Goal: Task Accomplishment & Management: Use online tool/utility

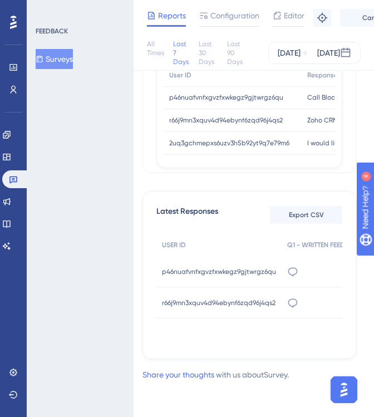
scroll to position [7, 0]
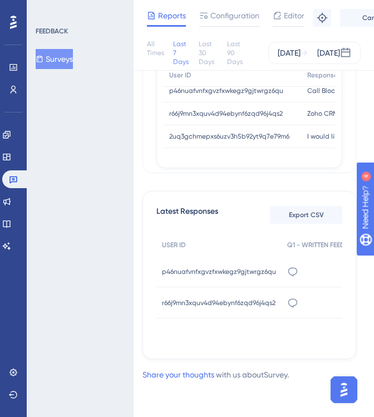
click at [66, 60] on button "Surveys" at bounding box center [54, 59] width 37 height 20
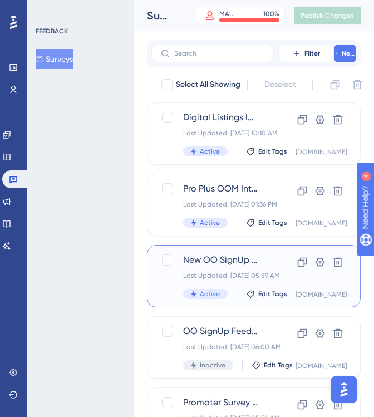
click at [210, 258] on span "New OO SignUp Feedback PROD" at bounding box center [220, 259] width 75 height 13
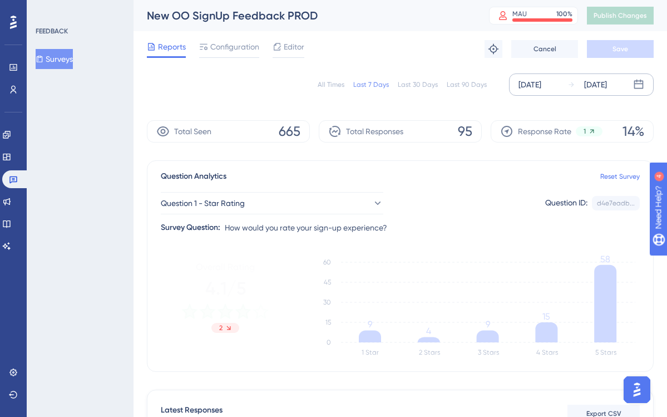
click at [374, 84] on div "[DATE]" at bounding box center [530, 84] width 23 height 13
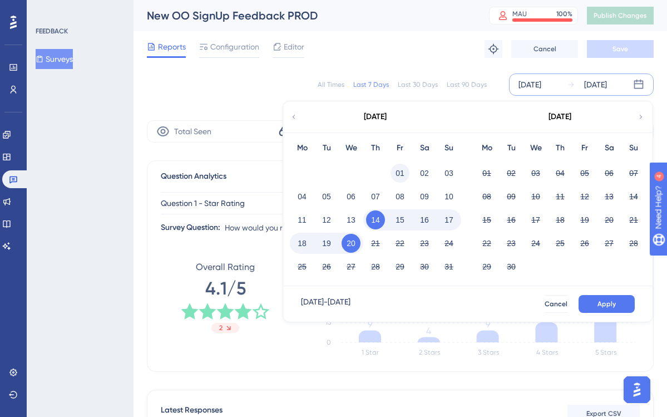
click at [374, 170] on button "01" at bounding box center [400, 173] width 19 height 19
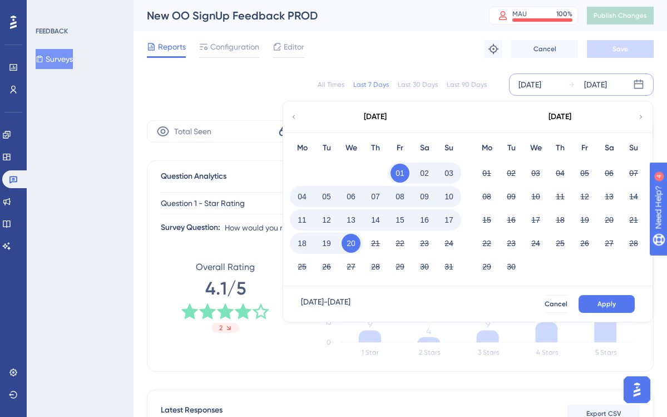
click at [374, 170] on button "01" at bounding box center [400, 173] width 19 height 19
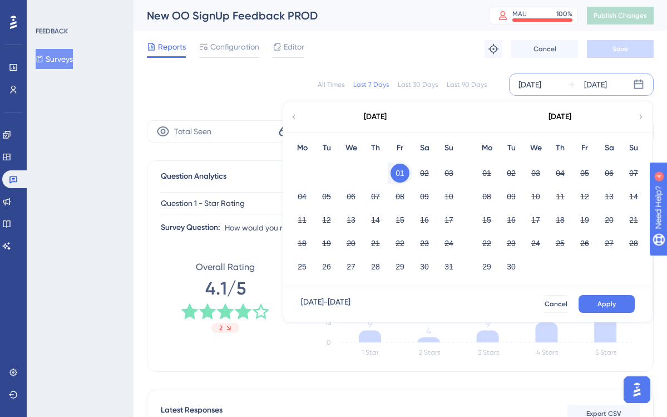
click at [374, 170] on button "01" at bounding box center [400, 173] width 19 height 19
click at [355, 242] on button "20" at bounding box center [351, 243] width 19 height 19
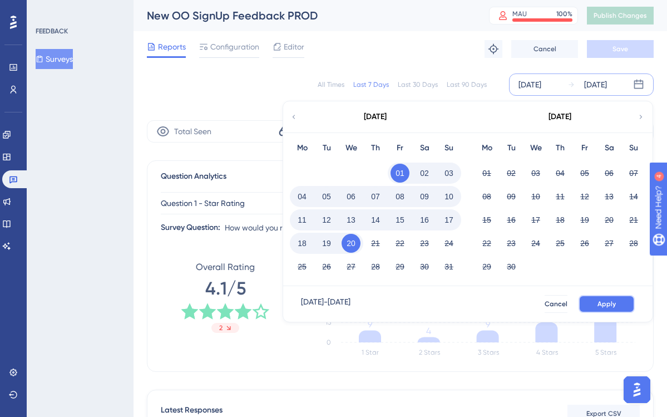
click at [374, 303] on span "Apply" at bounding box center [607, 304] width 18 height 9
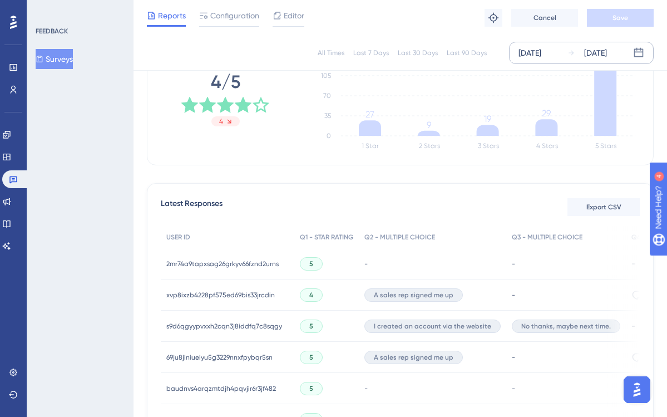
scroll to position [203, 0]
click at [374, 207] on span "Export CSV" at bounding box center [604, 206] width 35 height 9
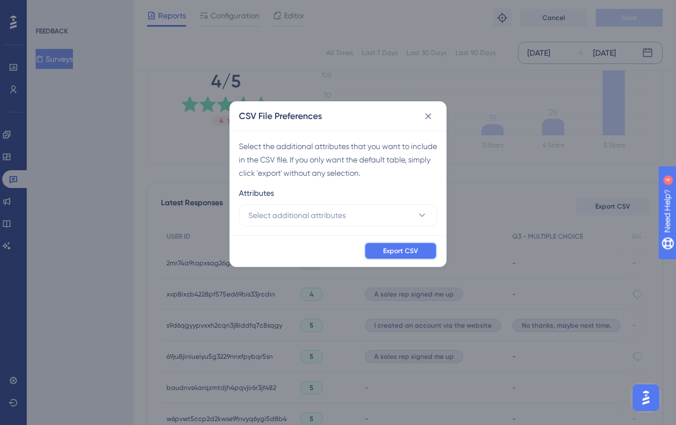
click at [374, 252] on span "Export CSV" at bounding box center [400, 251] width 35 height 9
